Goal: Navigation & Orientation: Go to known website

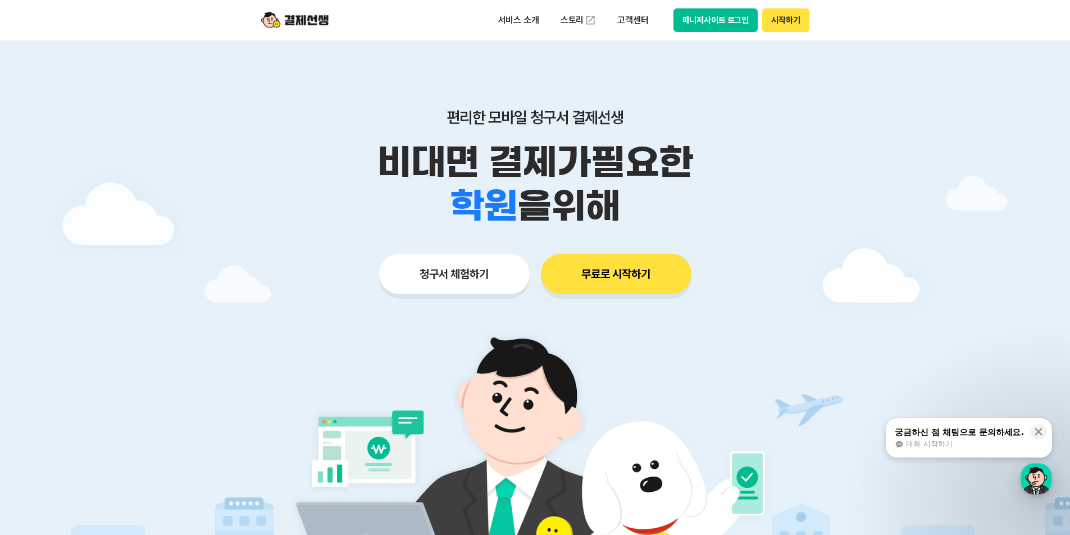
click at [736, 28] on button "매니저사이트 로그인" at bounding box center [715, 20] width 85 height 24
click at [714, 19] on button "매니저사이트 로그인" at bounding box center [715, 20] width 85 height 24
